Goal: Task Accomplishment & Management: Use online tool/utility

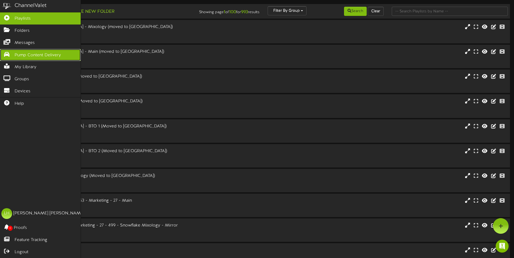
click at [15, 56] on span "Pump Content Delivery" at bounding box center [38, 55] width 46 height 6
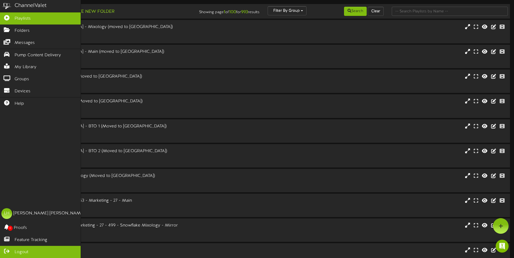
click at [8, 254] on link "Logout" at bounding box center [40, 252] width 81 height 12
